Goal: Information Seeking & Learning: Learn about a topic

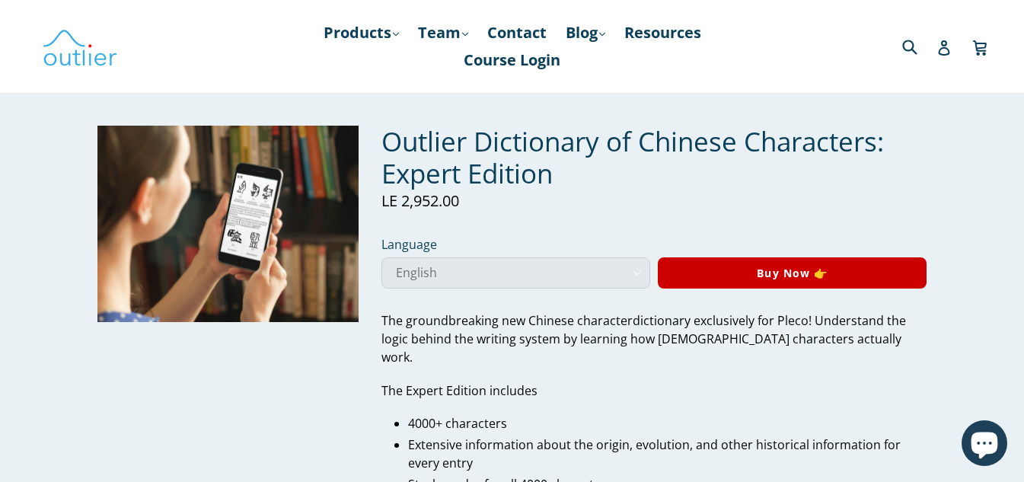
click at [471, 270] on select "English German" at bounding box center [515, 272] width 269 height 31
click at [554, 203] on p "Regular price LE 2,952.00 Sale" at bounding box center [654, 201] width 546 height 23
click at [377, 35] on link "Products .cls-1{fill:#231f20} expand" at bounding box center [361, 32] width 91 height 27
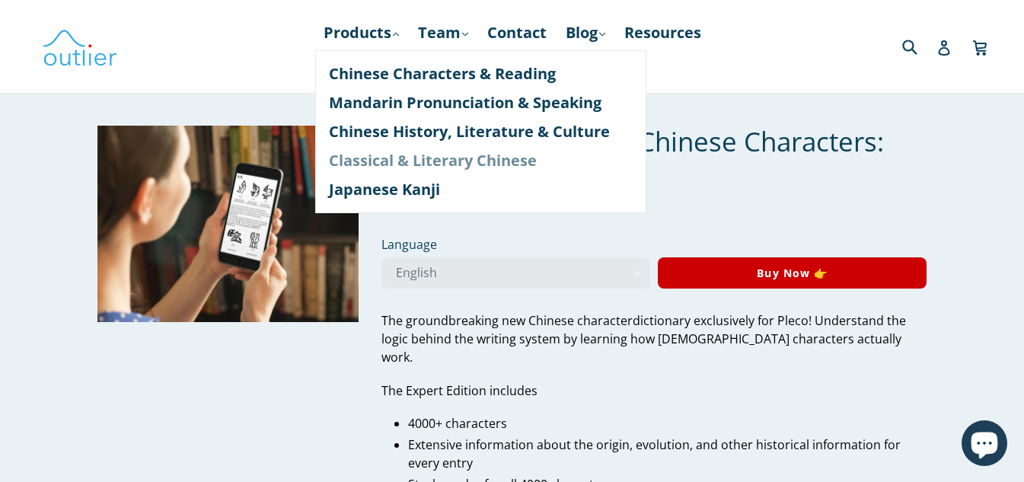
click at [385, 162] on link "Classical & Literary Chinese" at bounding box center [481, 160] width 304 height 29
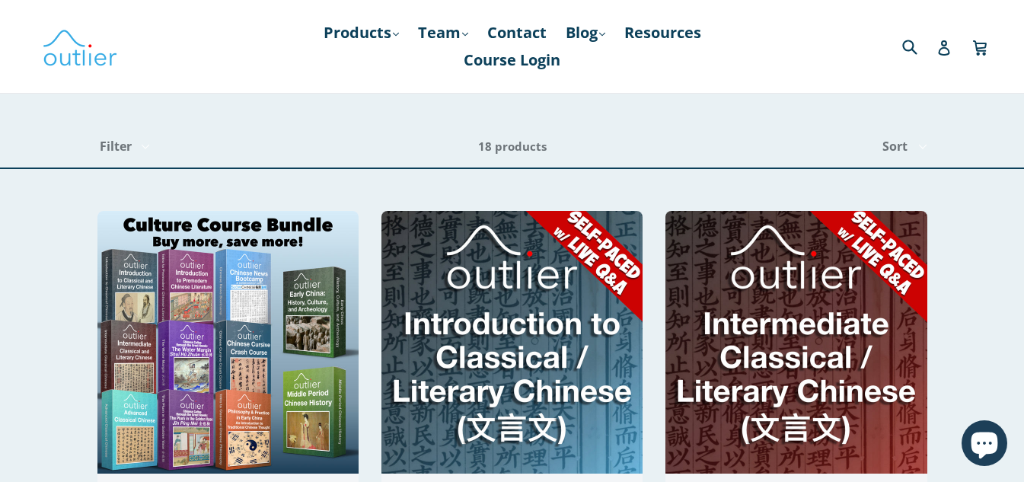
click at [411, 158] on div "Filter Filter BYOB display Course Online Course Thinkific" at bounding box center [287, 147] width 381 height 42
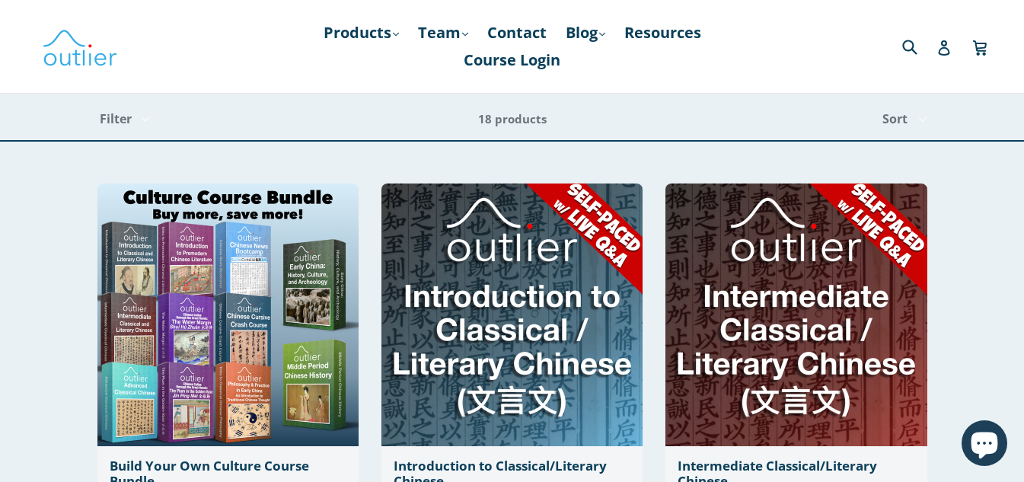
scroll to position [30, 0]
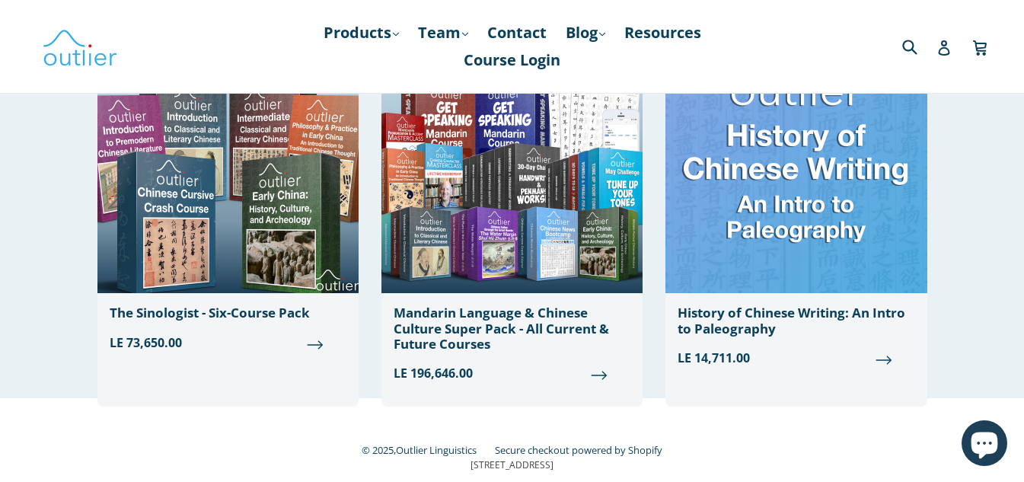
scroll to position [2121, 0]
